Goal: Task Accomplishment & Management: Manage account settings

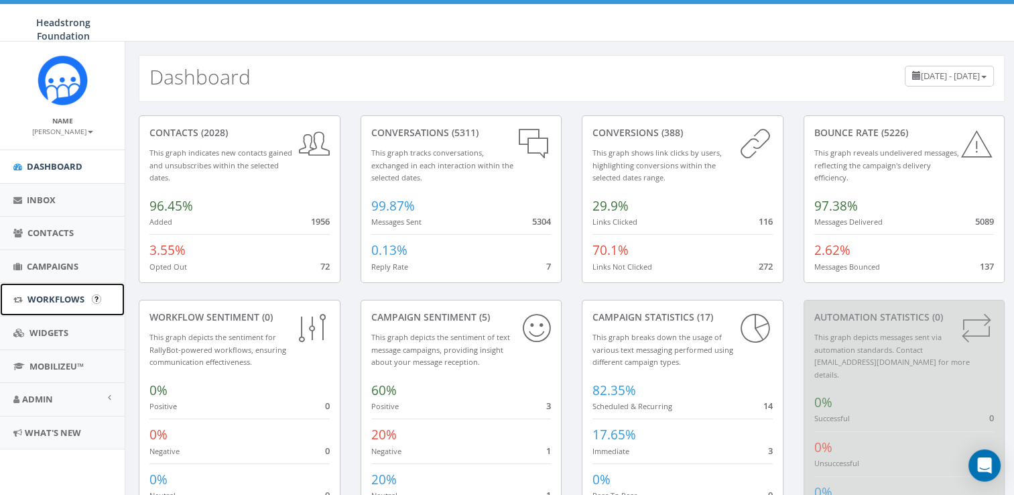
click at [58, 286] on link "Workflows" at bounding box center [62, 299] width 125 height 33
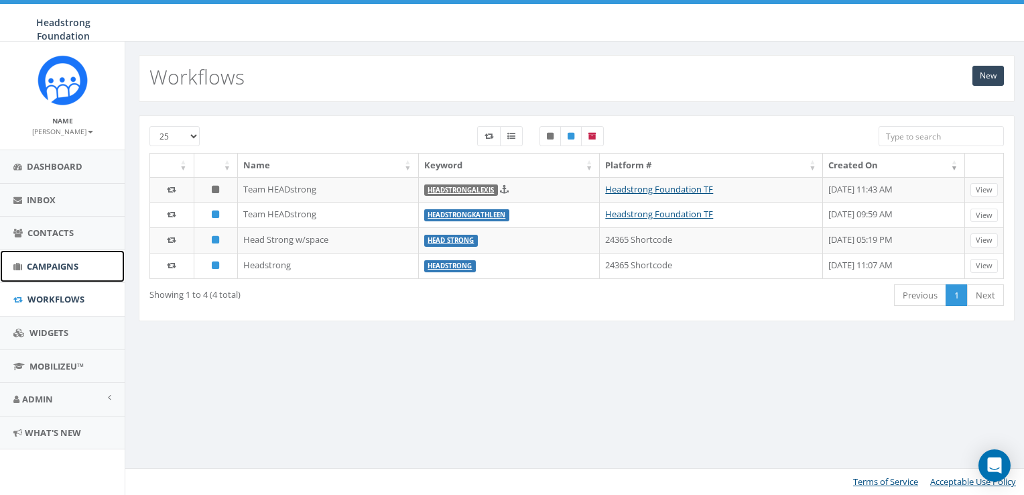
click at [67, 263] on span "Campaigns" at bounding box center [53, 266] width 52 height 12
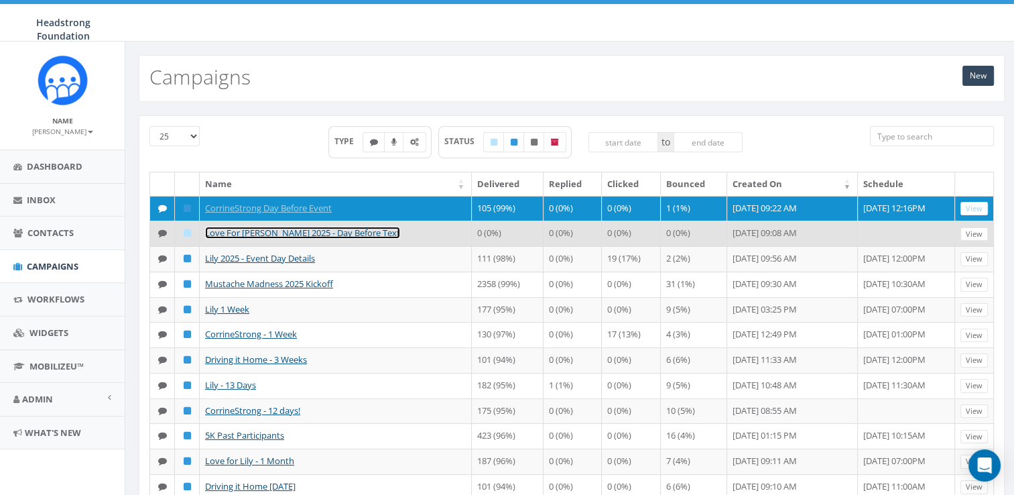
click at [314, 231] on link "Love For Lily 2025 - Day Before Text" at bounding box center [302, 233] width 195 height 12
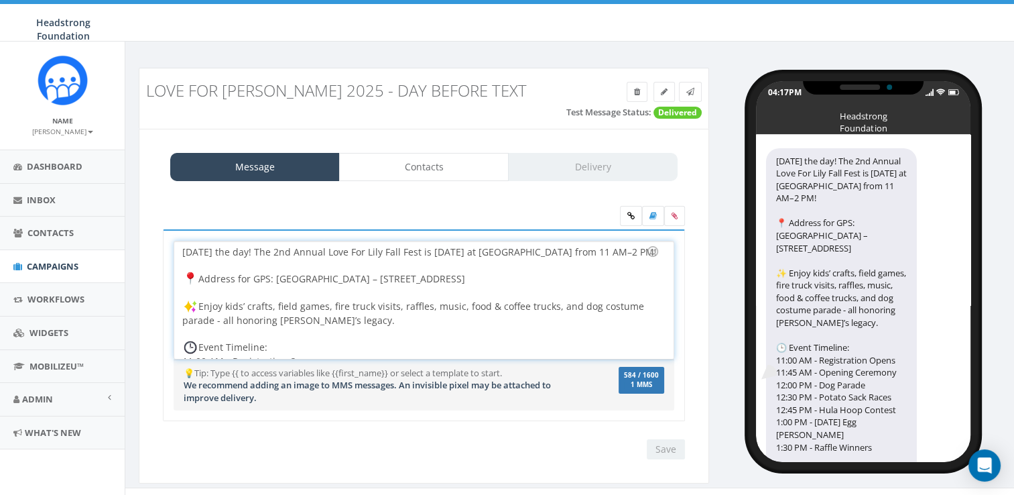
click at [278, 307] on div "Tomorrow’s the day! The 2nd Annual Love For Lily Fall Fest is Sun, Oct 5 at Ext…" at bounding box center [423, 299] width 499 height 117
click at [188, 272] on div "Tomorrow’s the day! The 2nd Annual Love For Lily Fall Fest is Sun, Oct 5 at Ext…" at bounding box center [423, 299] width 499 height 117
click at [185, 275] on div "Tomorrow’s the day! The 2nd Annual Love For Lily Fall Fest is Sun, Oct 5 at Ext…" at bounding box center [423, 299] width 499 height 117
click at [283, 340] on div "Tomorrow’s the day! The 2nd Annual Love For Lily Fall Fest is Sun, Oct 5 at Ext…" at bounding box center [423, 299] width 499 height 117
click at [186, 273] on img at bounding box center [192, 277] width 13 height 13
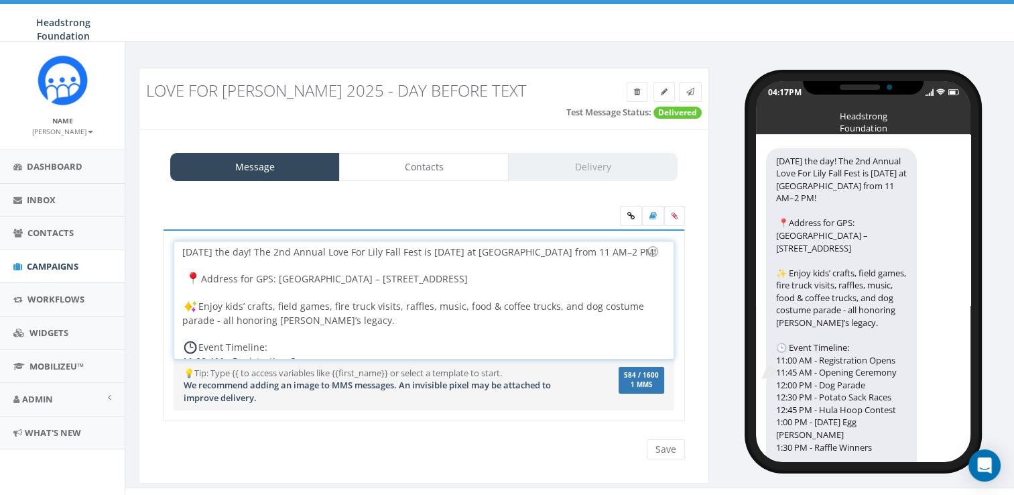
click at [189, 277] on img at bounding box center [192, 277] width 13 height 13
click at [196, 278] on img at bounding box center [192, 277] width 13 height 13
click at [206, 278] on div "Tomorrow’s the day! The 2nd Annual Love For Lily Fall Fest is Sun, Oct 5 at Ext…" at bounding box center [423, 299] width 499 height 117
click at [204, 278] on div "Tomorrow’s the day! The 2nd Annual Love For Lily Fall Fest is Sun, Oct 5 at Ext…" at bounding box center [423, 299] width 499 height 117
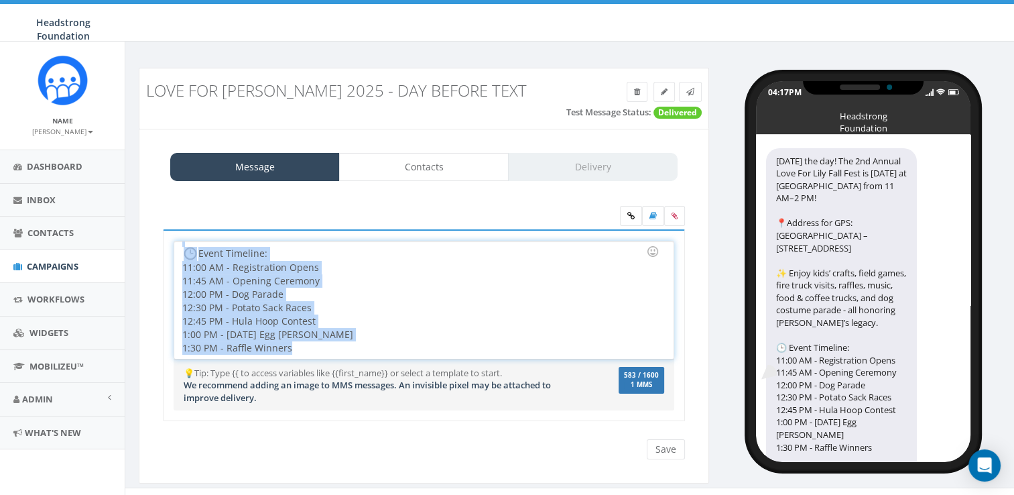
scroll to position [122, 0]
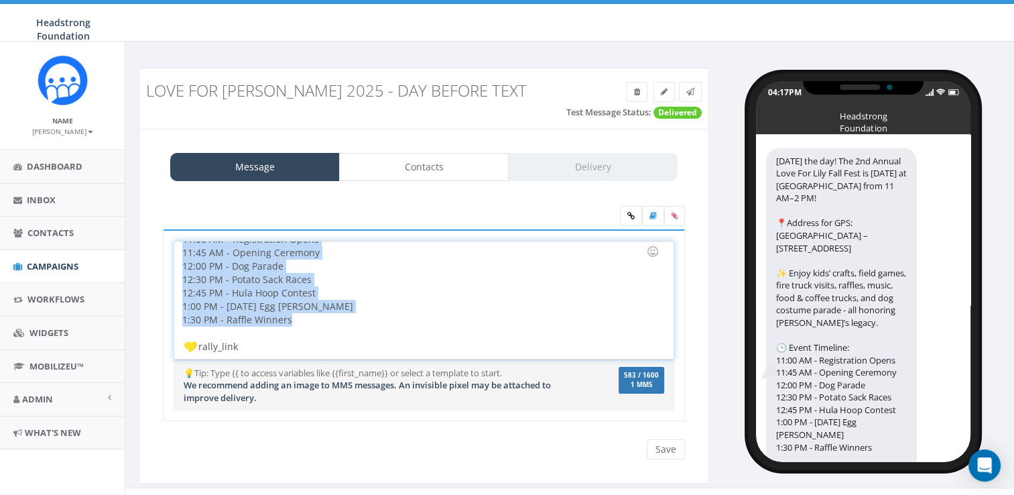
drag, startPoint x: 179, startPoint y: 249, endPoint x: 394, endPoint y: 380, distance: 252.1
click at [394, 380] on div "Tomorrow’s the day! The 2nd Annual Love For Lily Fall Fest is Sun, Oct 5 at Ext…" at bounding box center [424, 325] width 522 height 192
click at [345, 322] on div "Address for GPS: Exton Park Northwest Lot – 611 Swedesford Rd, Exton, PA 19341 …" at bounding box center [419, 252] width 475 height 204
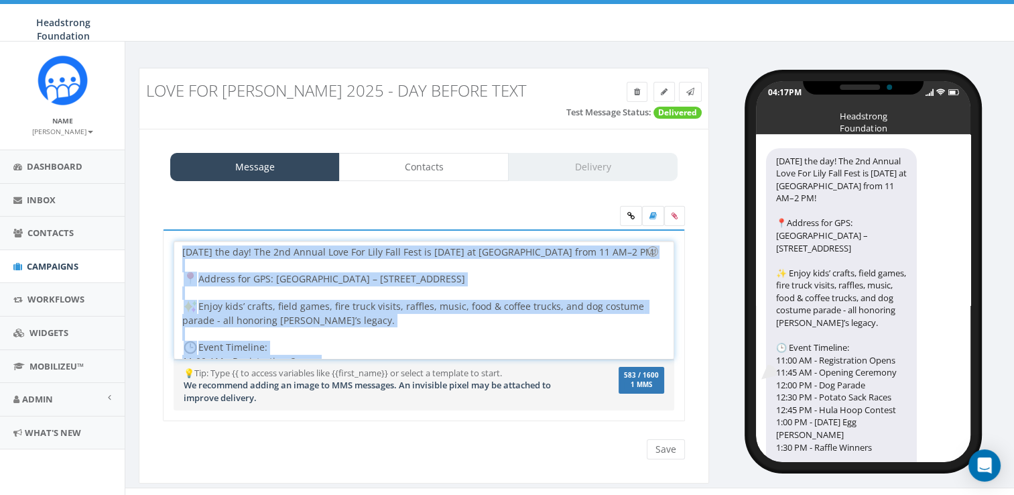
drag, startPoint x: 345, startPoint y: 322, endPoint x: 162, endPoint y: 184, distance: 228.8
click at [162, 184] on div "Message Contacts Delivery Tomorrow’s the day! The 2nd Annual Love For Lily Fall…" at bounding box center [424, 306] width 570 height 355
copy div "Tomorrow’s the day! The 2nd Annual Love For Lily Fall Fest is Sun, Oct 5 at Ext…"
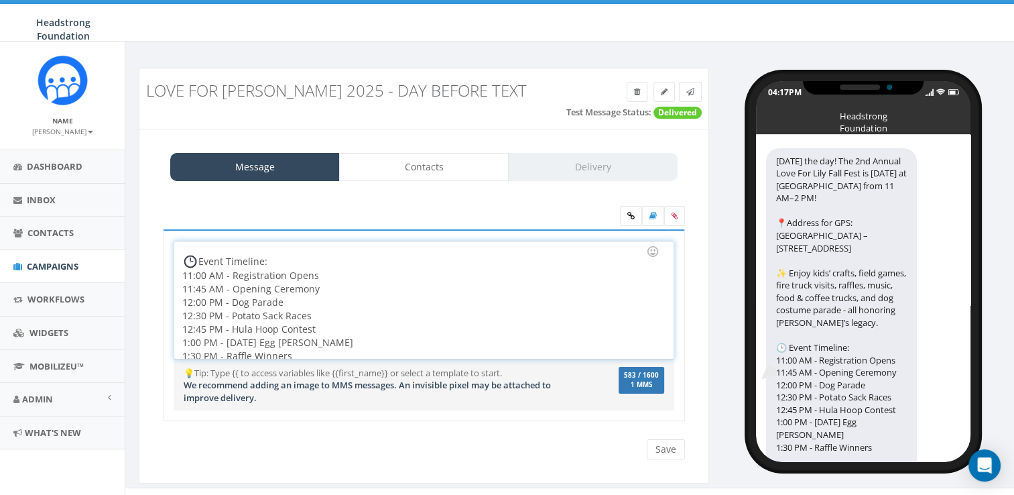
scroll to position [122, 0]
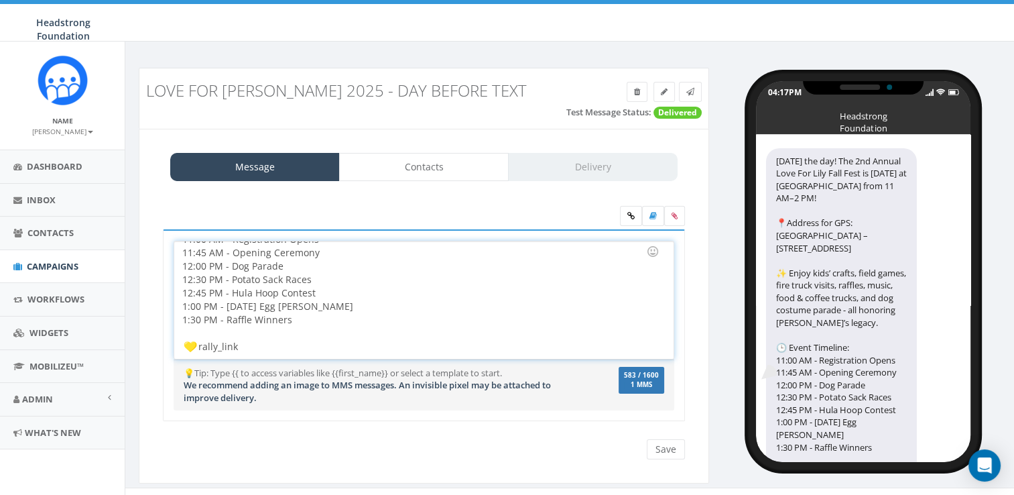
click at [389, 321] on div "Tomorrow’s the day! The 2nd Annual Love For Lily Fall Fest is Sun, Oct 5 at Ext…" at bounding box center [423, 299] width 499 height 117
click at [359, 321] on div "Tomorrow’s the day! The 2nd Annual Love For Lily Fall Fest is Sun, Oct 5 at Ext…" at bounding box center [423, 299] width 499 height 117
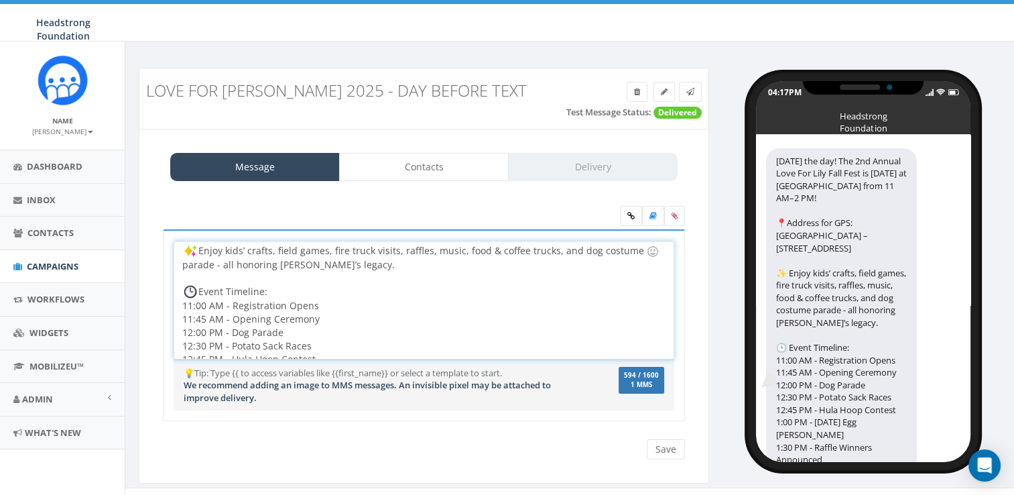
scroll to position [0, 0]
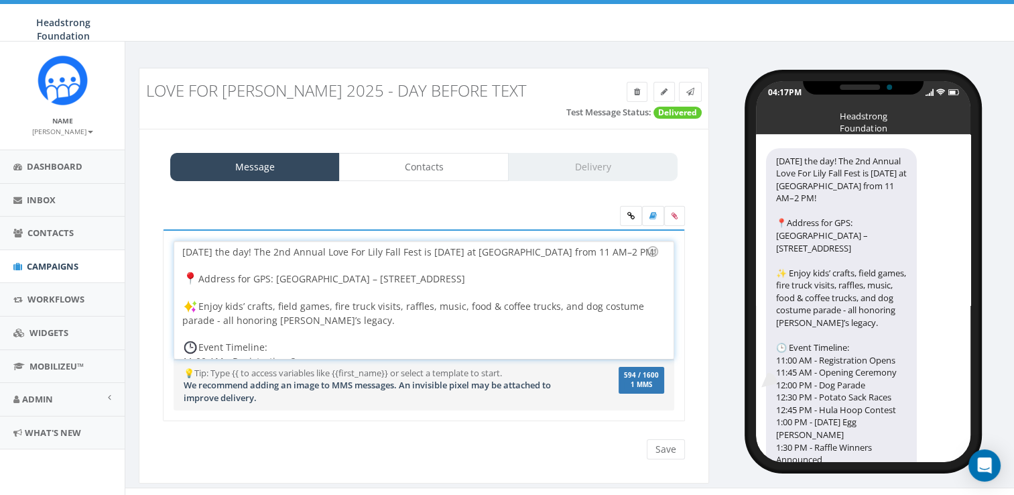
click at [373, 278] on div "Tomorrow’s the day! The 2nd Annual Love For Lily Fall Fest is Sun, Oct 5 at Ext…" at bounding box center [423, 299] width 499 height 117
click at [669, 445] on input "Save" at bounding box center [666, 449] width 38 height 20
